Goal: Find specific page/section: Find specific page/section

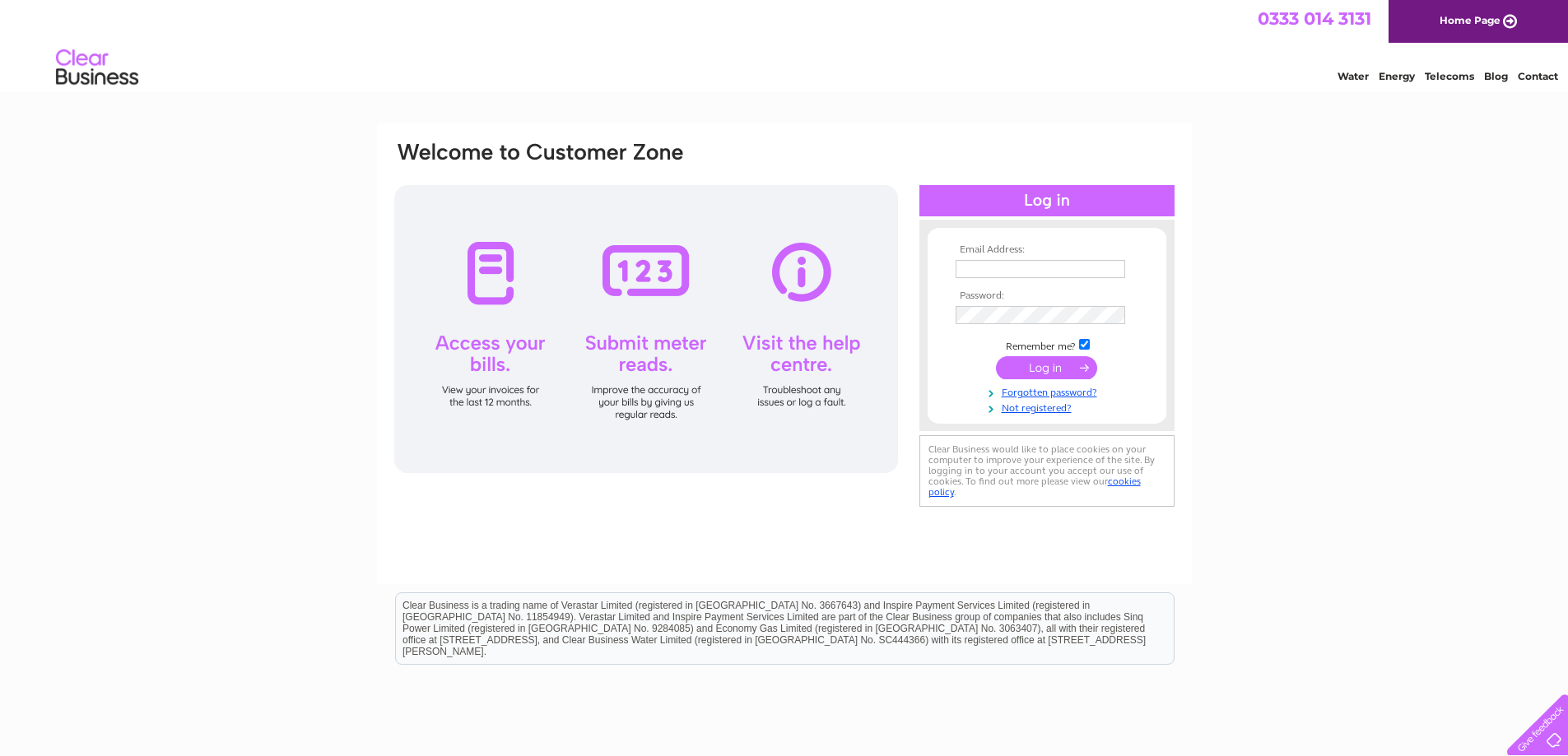
type input "thegiftcentre@outlook.com"
click at [1023, 368] on input "submit" at bounding box center [1046, 368] width 101 height 23
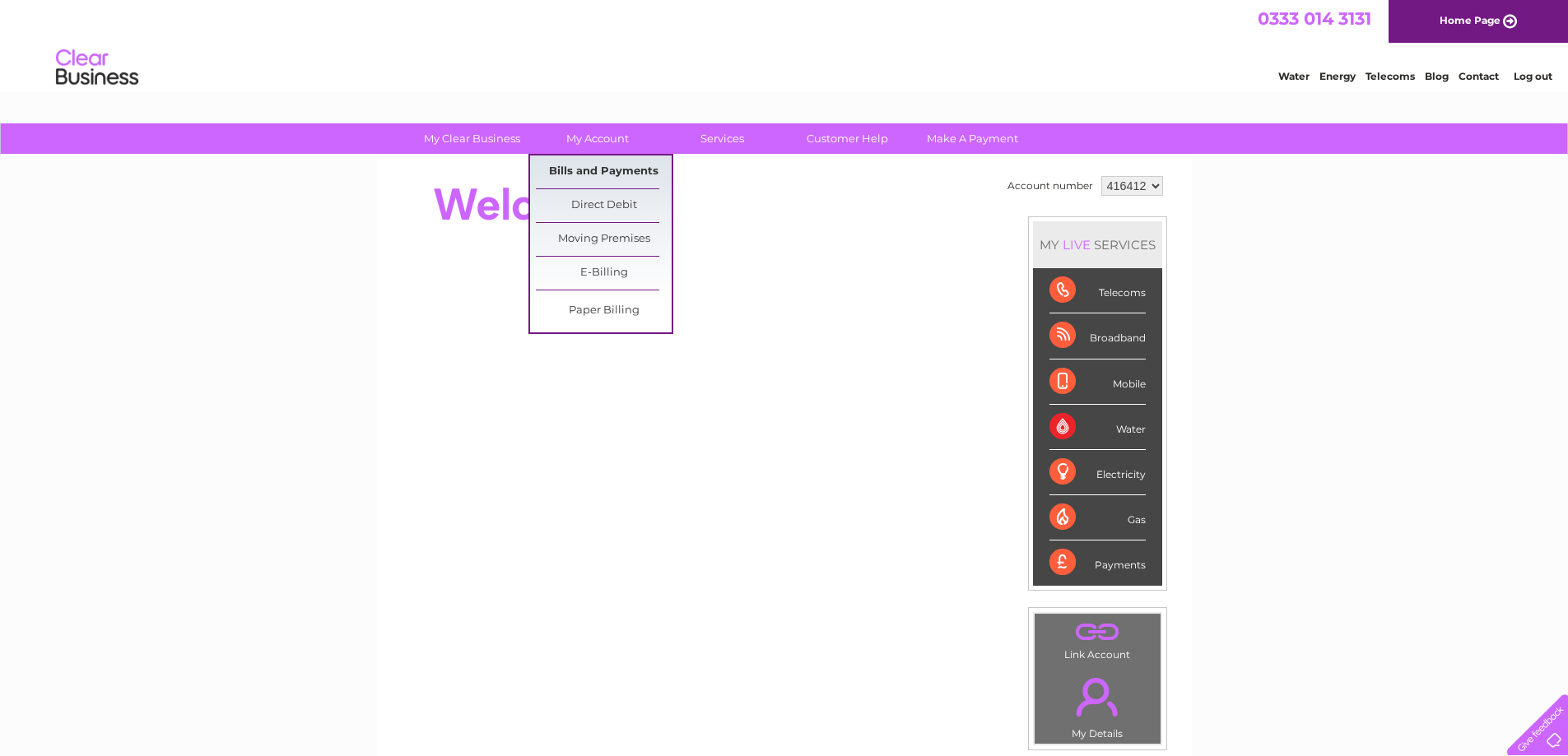
click at [594, 168] on link "Bills and Payments" at bounding box center [604, 172] width 136 height 33
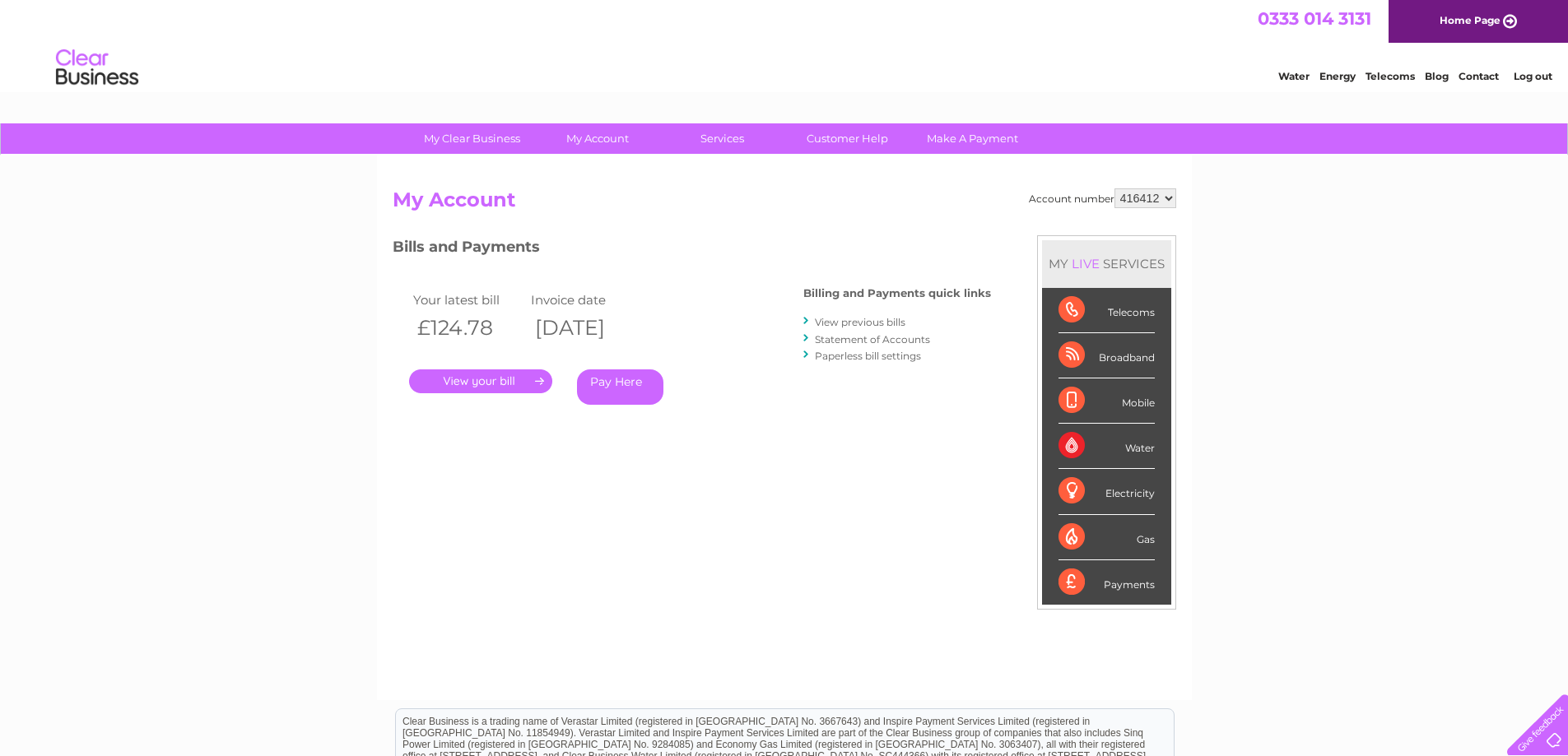
click at [475, 384] on link "." at bounding box center [480, 381] width 143 height 23
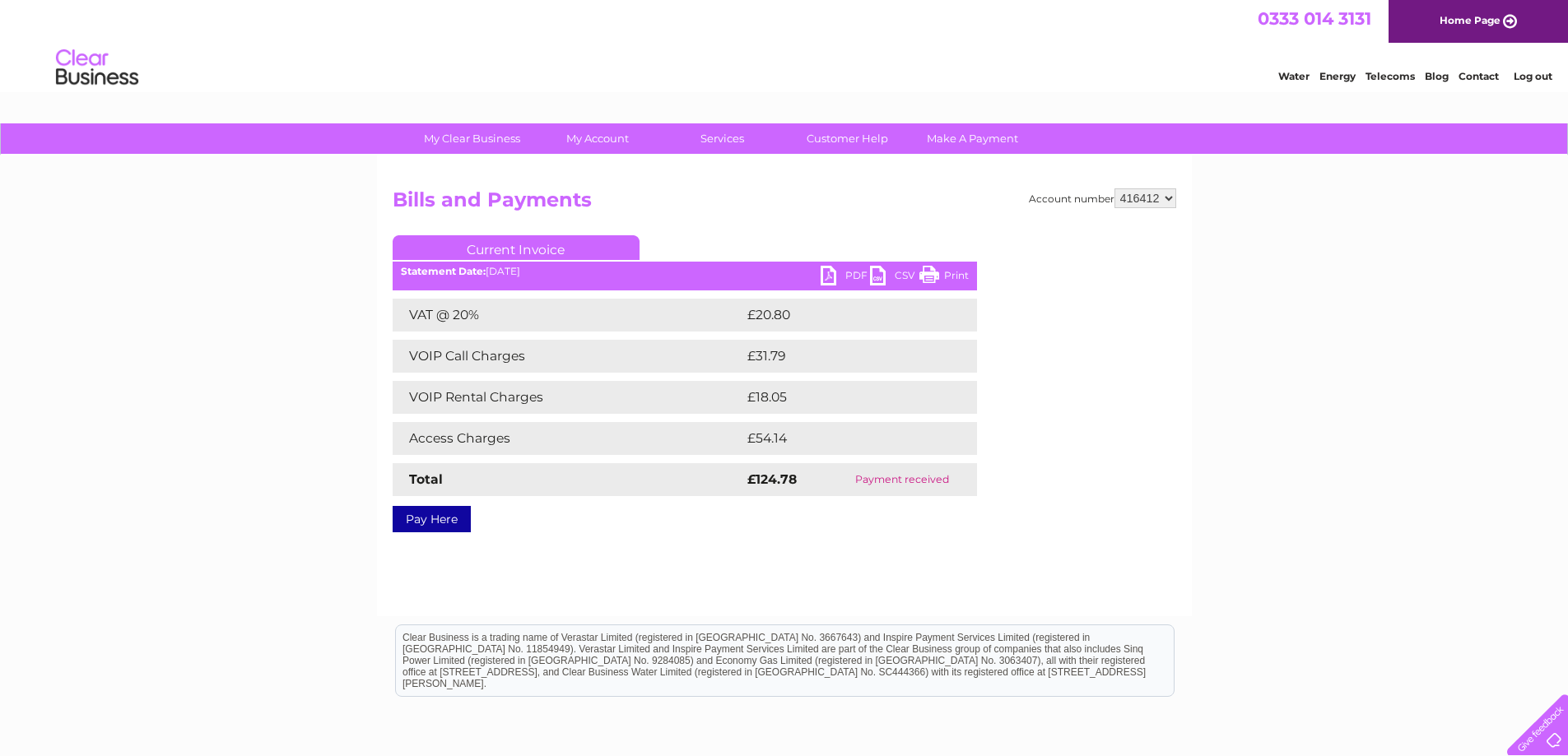
drag, startPoint x: 926, startPoint y: 270, endPoint x: 1215, endPoint y: 23, distance: 380.2
click at [926, 270] on link "Print" at bounding box center [943, 277] width 49 height 23
click at [859, 136] on link "Customer Help" at bounding box center [847, 138] width 136 height 30
